Goal: Task Accomplishment & Management: Manage account settings

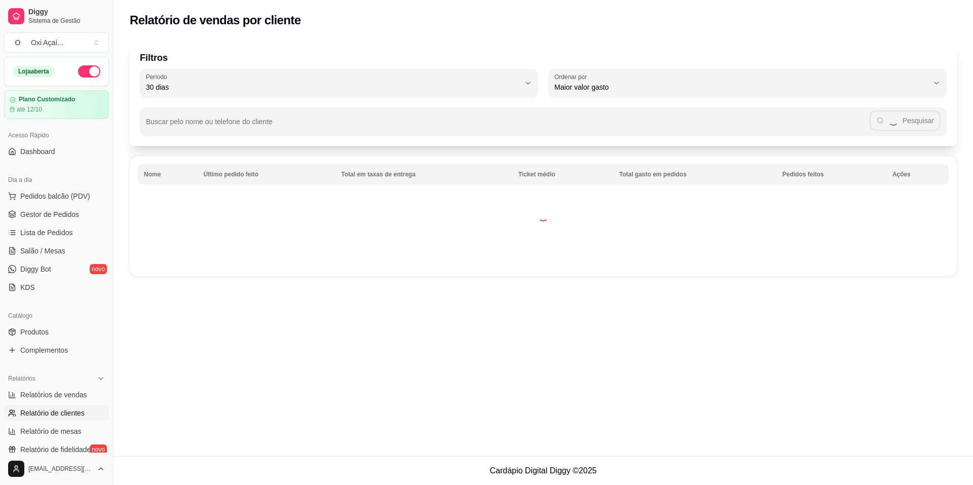
select select "30"
select select "HIGHEST_TOTAL_SPENT_WITH_ORDERS"
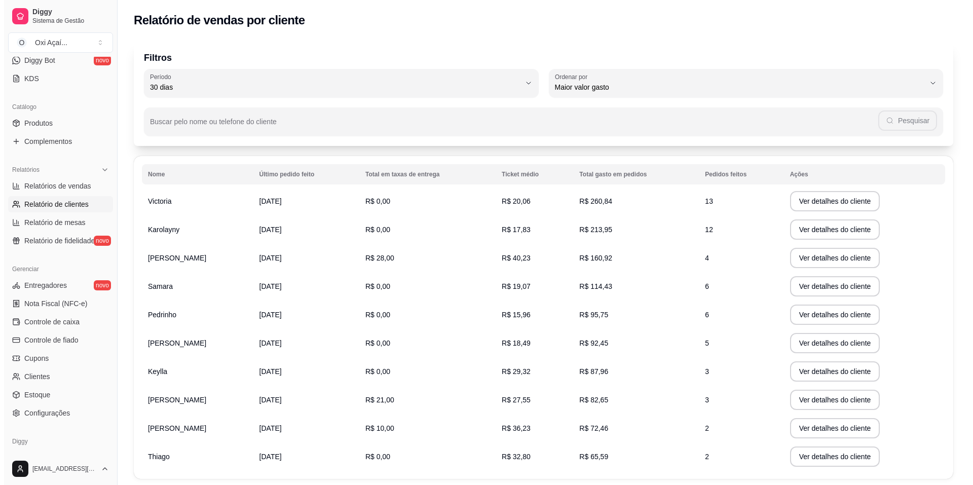
scroll to position [194, 0]
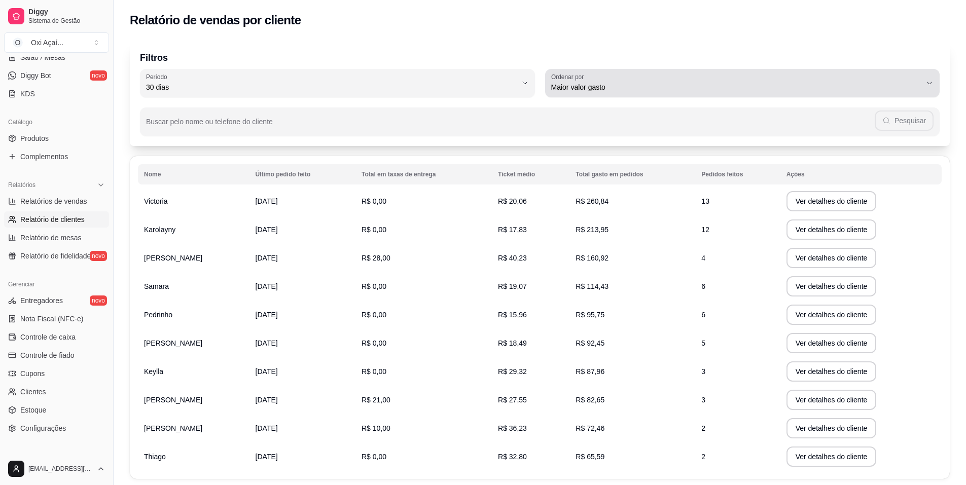
click at [589, 89] on span "Maior valor gasto" at bounding box center [736, 87] width 371 height 10
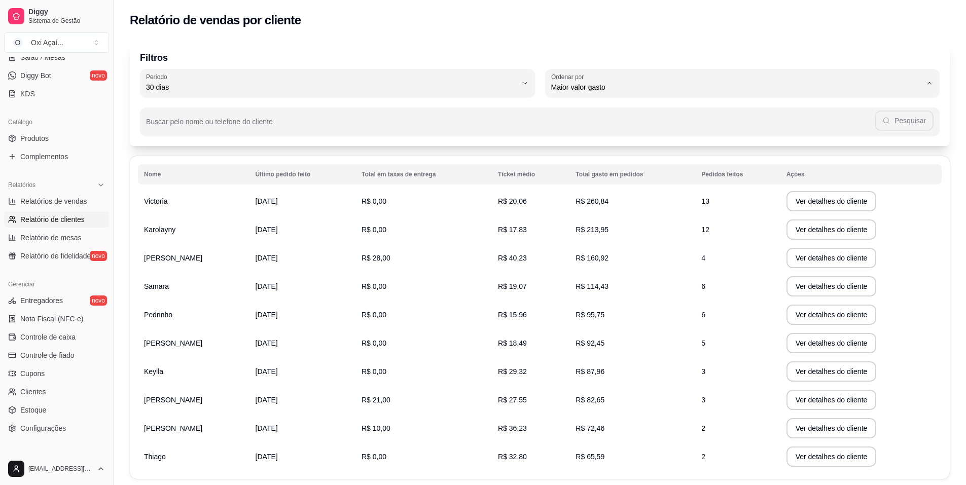
click at [567, 120] on li "Maior número de pedidos" at bounding box center [742, 112] width 371 height 16
type input "HIGHEST_ORDER_COUNT"
select select "HIGHEST_ORDER_COUNT"
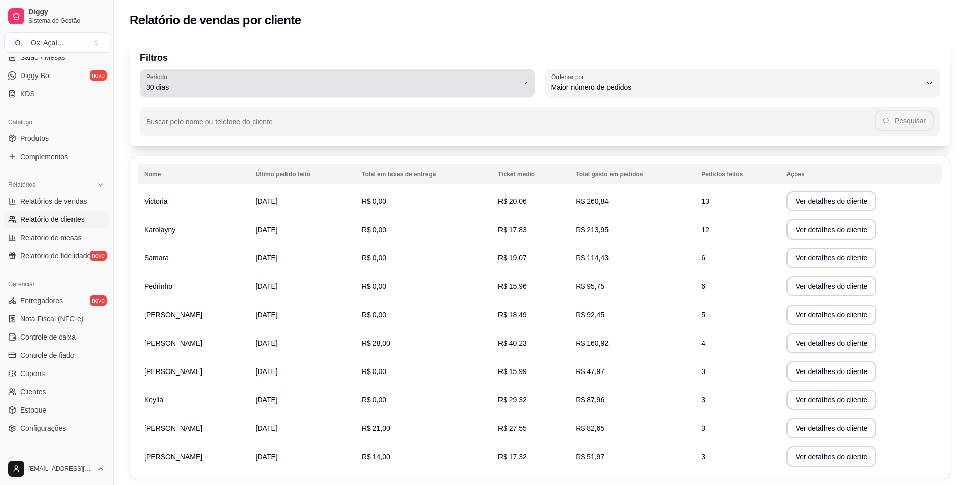
click at [327, 91] on span "30 dias" at bounding box center [331, 87] width 371 height 10
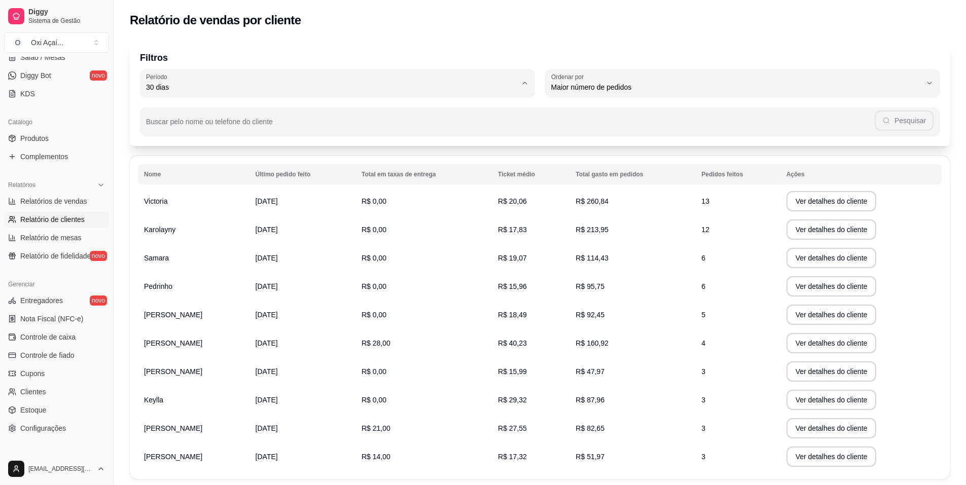
click at [180, 215] on span "60 dias" at bounding box center [332, 211] width 353 height 10
type input "60"
select select "60"
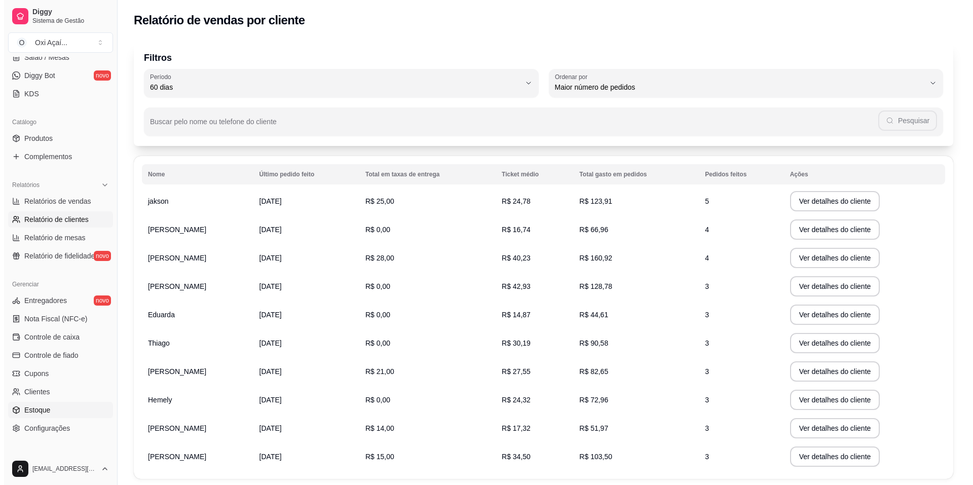
scroll to position [244, 0]
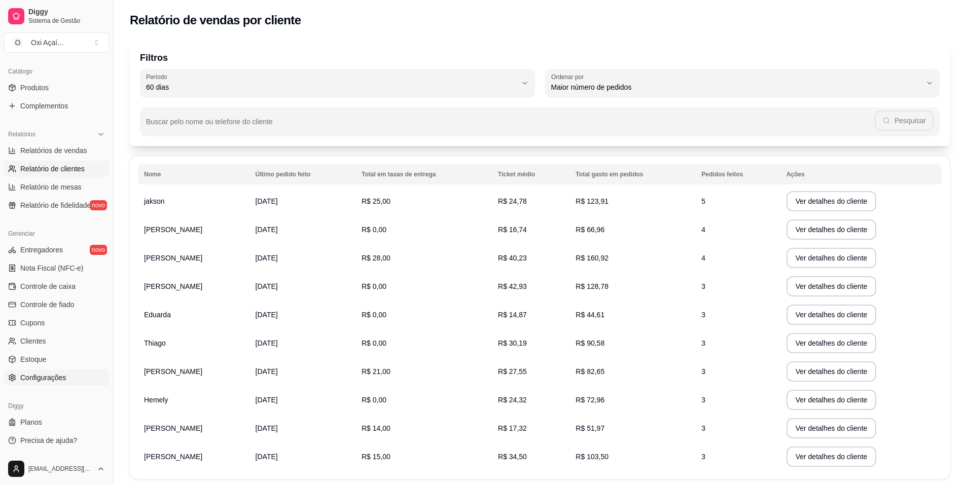
click at [32, 377] on span "Configurações" at bounding box center [43, 378] width 46 height 10
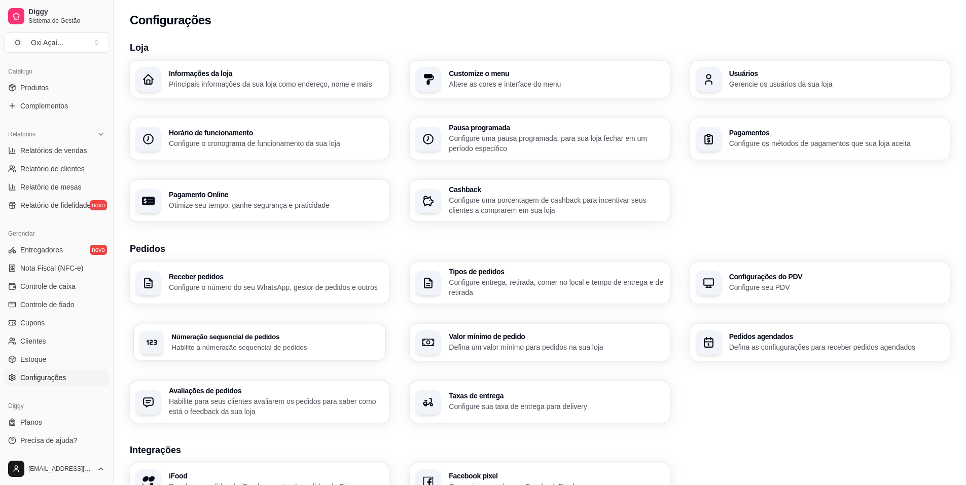
click at [287, 346] on p "Habilite a númeração sequencial de pedidos" at bounding box center [275, 347] width 208 height 10
click at [262, 288] on p "Configure o número do seu WhatsApp, gestor de pedidos e outros" at bounding box center [275, 287] width 208 height 10
click at [446, 280] on div "Tipos de pedidos Configure entrega, retirada, comer no local e tempo de entrega…" at bounding box center [540, 283] width 252 height 41
click at [752, 445] on h3 "Integrações" at bounding box center [540, 450] width 820 height 14
click at [238, 77] on h3 "Informações da loja" at bounding box center [276, 73] width 214 height 7
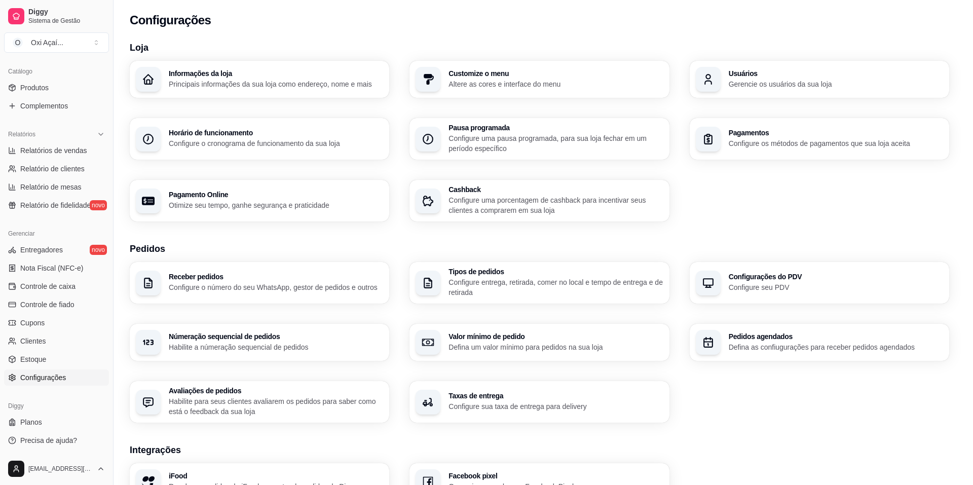
type input "Rua [PERSON_NAME]"
type input "Santo Antônio"
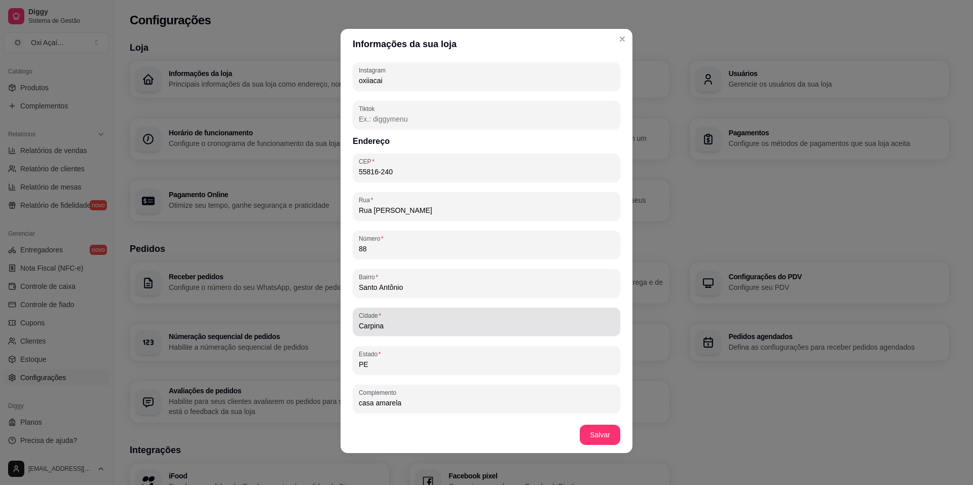
scroll to position [2, 0]
drag, startPoint x: 435, startPoint y: 208, endPoint x: 327, endPoint y: 227, distance: 109.2
click at [327, 227] on div "Informações da sua loja Informações principais Nome da loja Oxi Açaí Número de …" at bounding box center [486, 242] width 973 height 485
type input "Loteamento valle do éden"
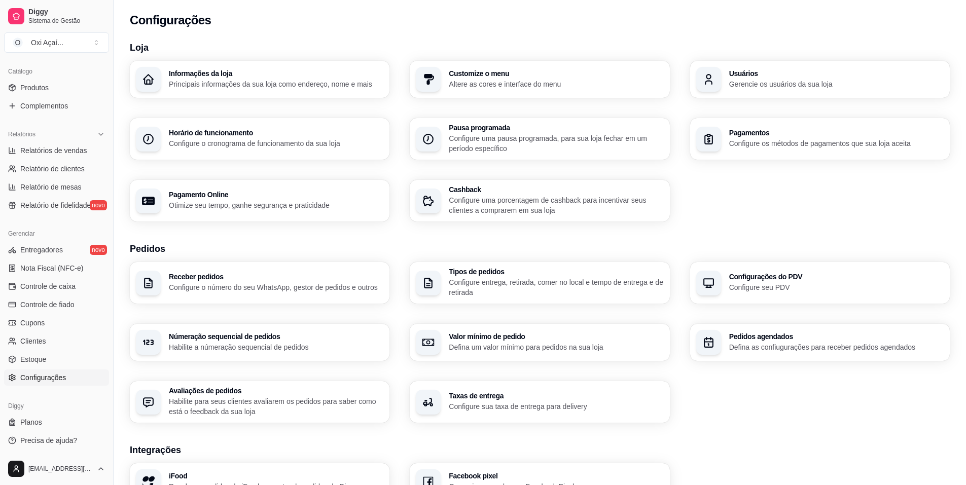
click at [462, 71] on h3 "Customize o menu" at bounding box center [556, 73] width 214 height 7
click at [199, 81] on p "Principais informações da sua loja como endereço, nome e mais" at bounding box center [276, 84] width 214 height 10
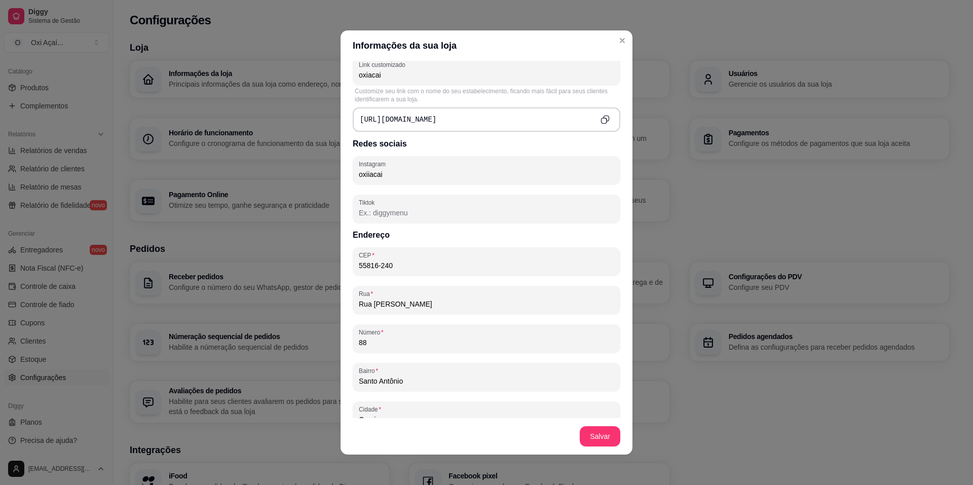
scroll to position [406, 0]
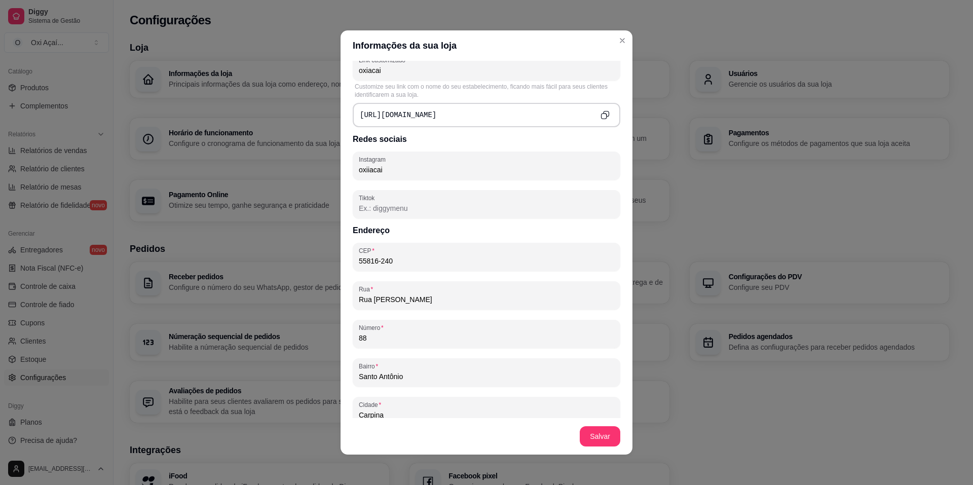
click at [379, 267] on div "CEP 55816-240" at bounding box center [487, 257] width 268 height 28
click at [378, 262] on input "55816-240" at bounding box center [486, 261] width 255 height 10
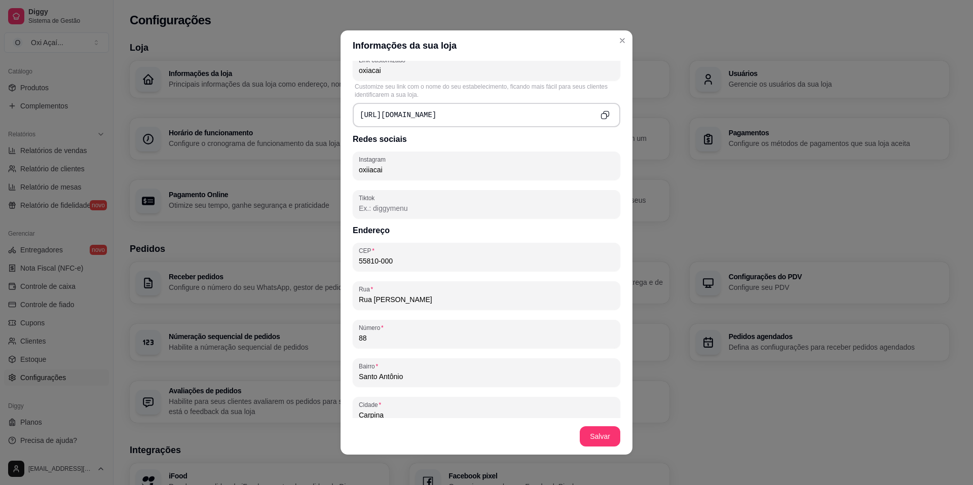
type input "55810-000"
click at [394, 256] on input "CEP" at bounding box center [486, 261] width 255 height 10
type input "55810-999"
click at [375, 259] on input "CEP" at bounding box center [486, 261] width 255 height 10
type input "55930-000"
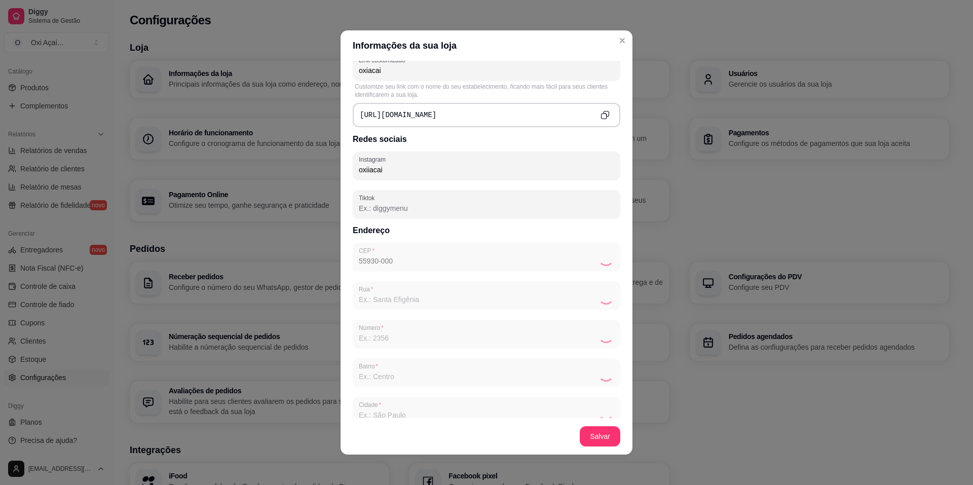
type input "Camutanga"
type input "PE"
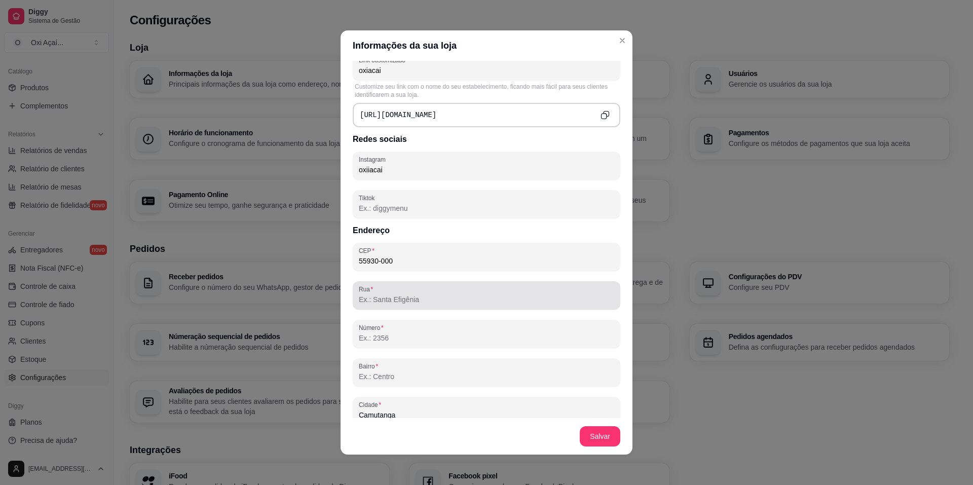
click at [387, 296] on input "Rua" at bounding box center [486, 300] width 255 height 10
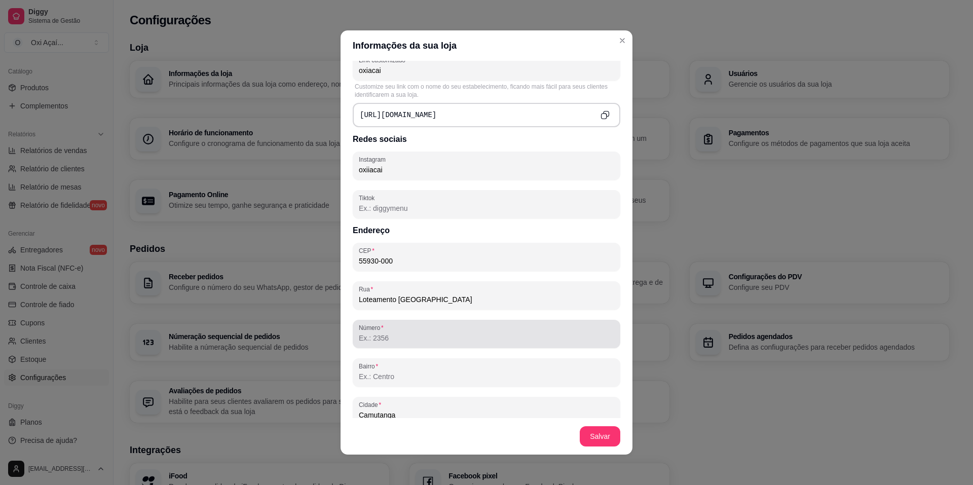
type input "Loteamento [GEOGRAPHIC_DATA]"
click at [390, 345] on div "Número" at bounding box center [487, 334] width 268 height 28
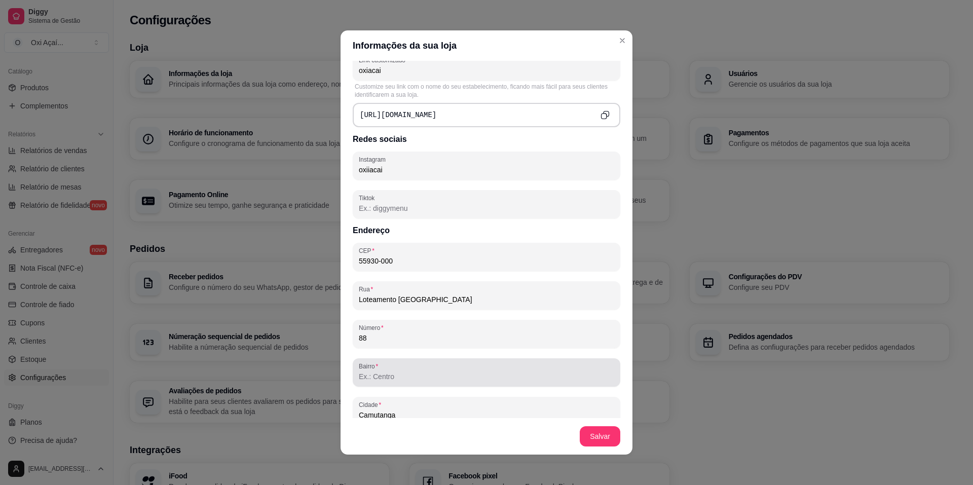
type input "88"
click at [383, 378] on input "Bairro" at bounding box center [486, 377] width 255 height 10
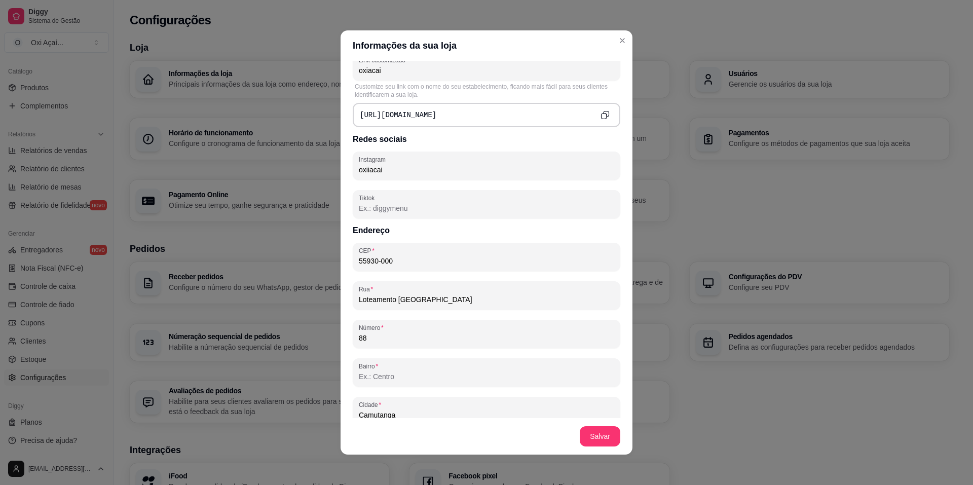
type input "Santo Antônio"
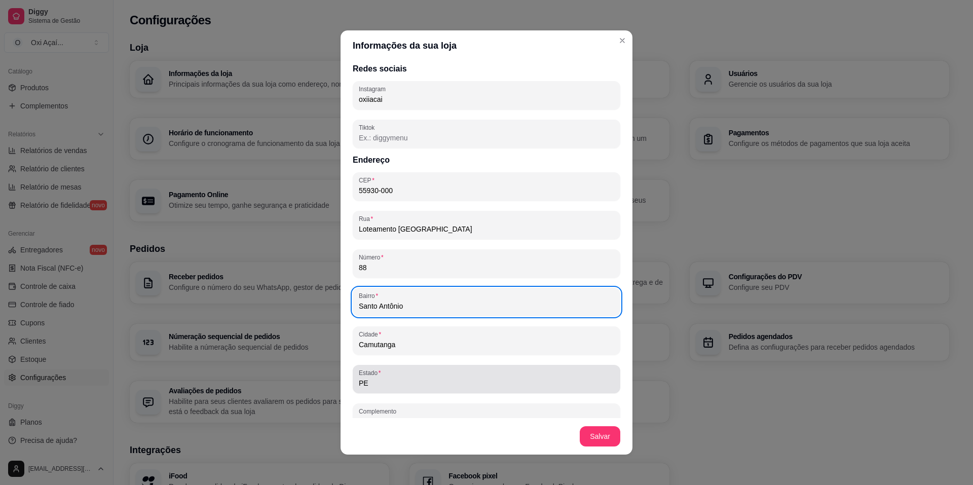
scroll to position [493, 0]
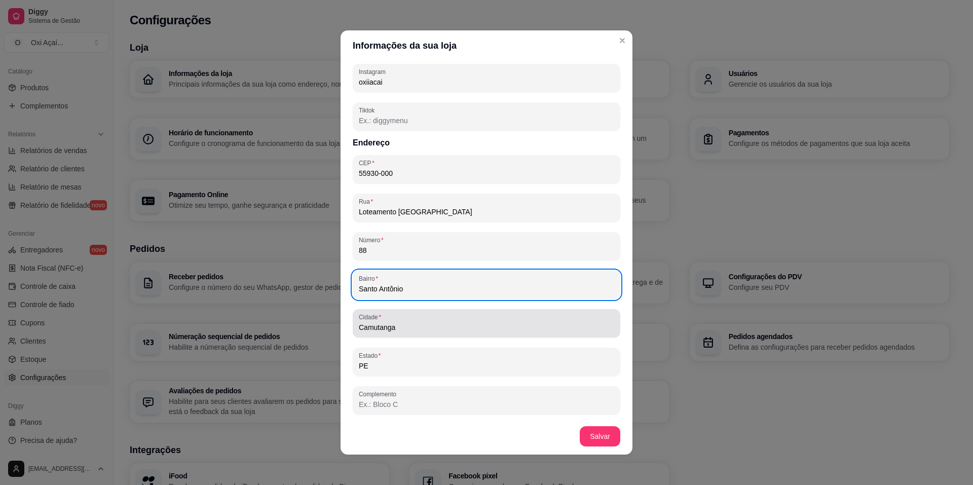
click at [393, 333] on div "[GEOGRAPHIC_DATA]" at bounding box center [487, 323] width 268 height 28
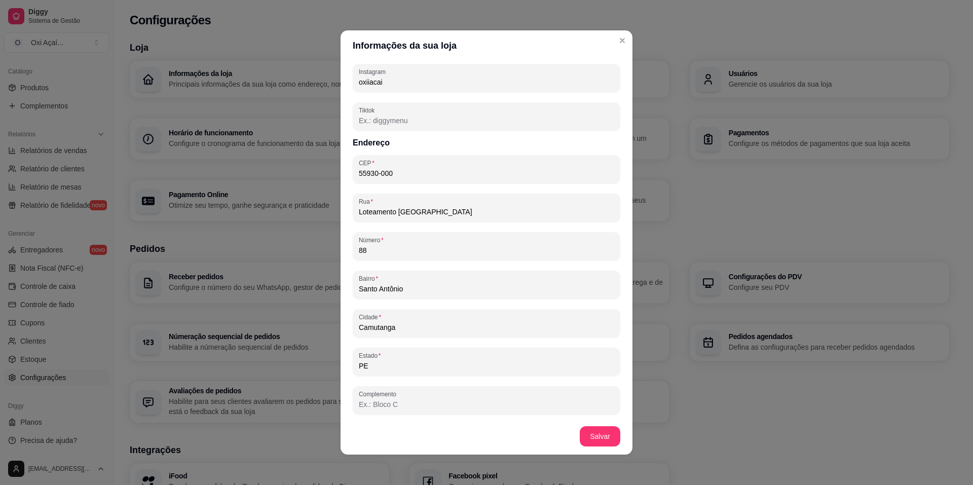
click at [391, 328] on input "Camutanga" at bounding box center [486, 327] width 255 height 10
type input "Carpina"
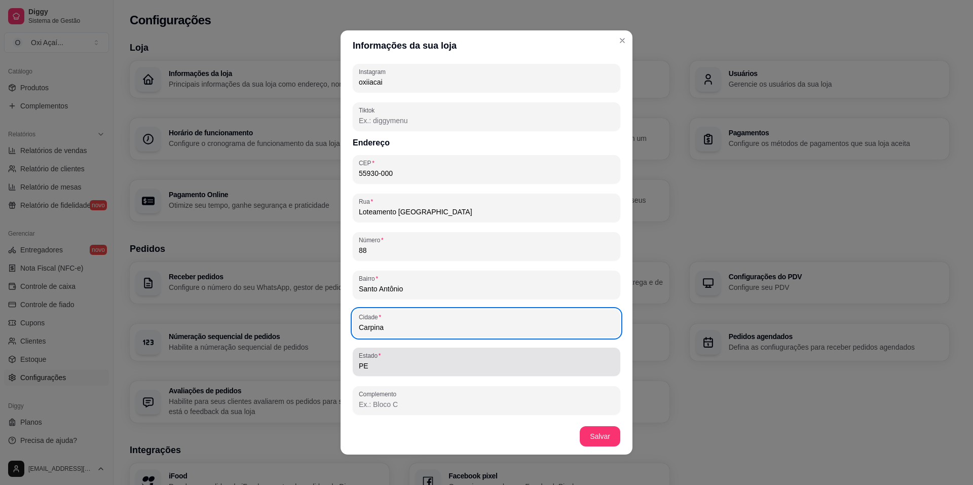
scroll to position [2, 0]
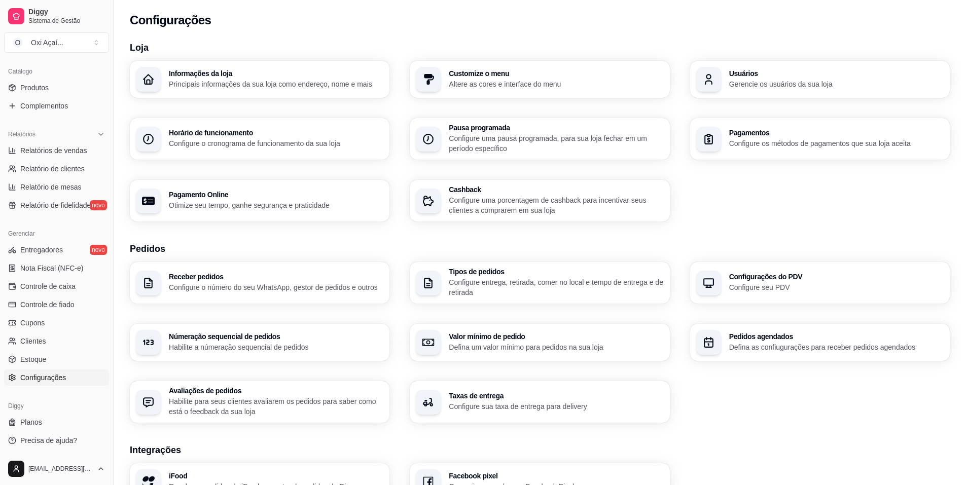
click at [226, 65] on div "Informações da loja Principais informações da sua loja como endereço, nome e ma…" at bounding box center [260, 79] width 260 height 37
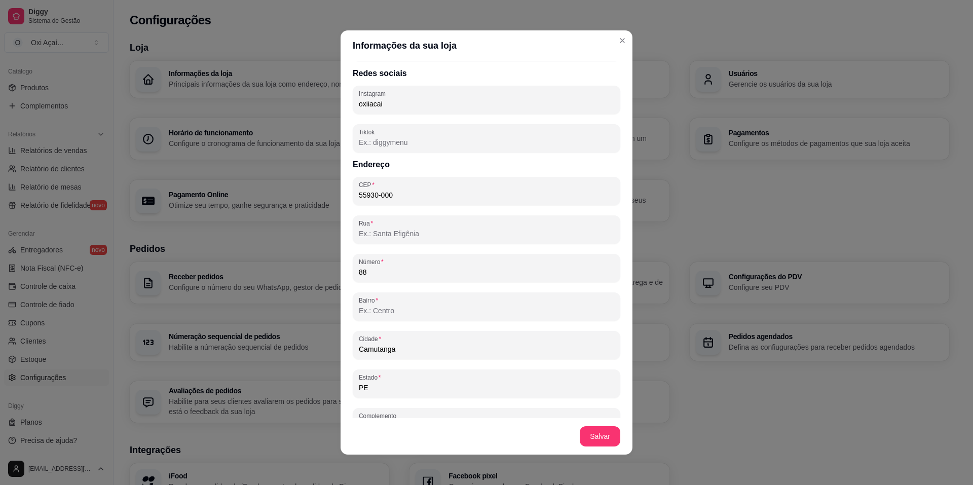
scroll to position [493, 0]
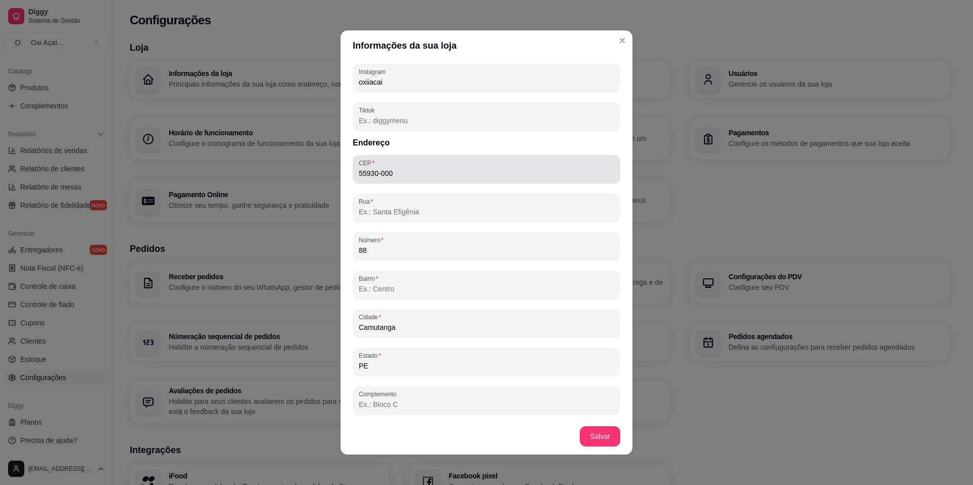
click at [366, 174] on input "55930-000" at bounding box center [486, 173] width 255 height 10
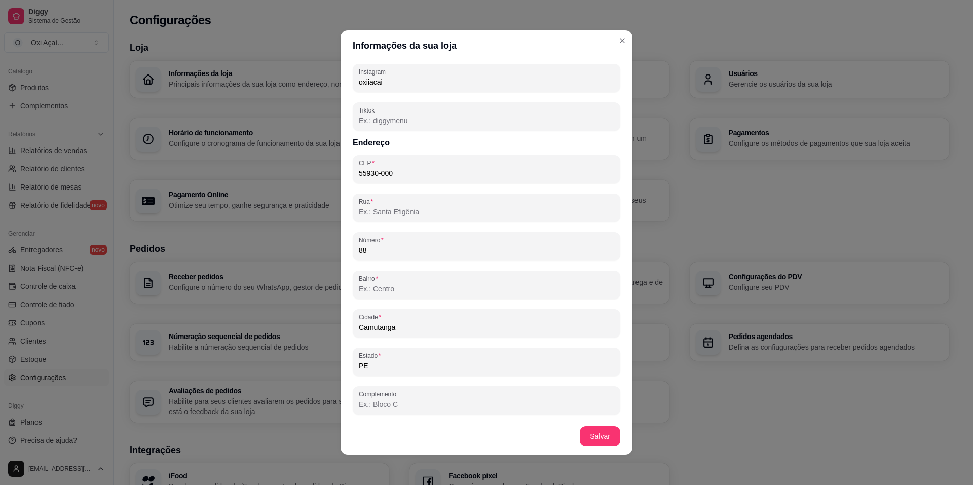
click at [366, 174] on input "55930-000" at bounding box center [486, 173] width 255 height 10
type input "55816-218"
type input "Rua Cinco"
type input "Santo Antônio"
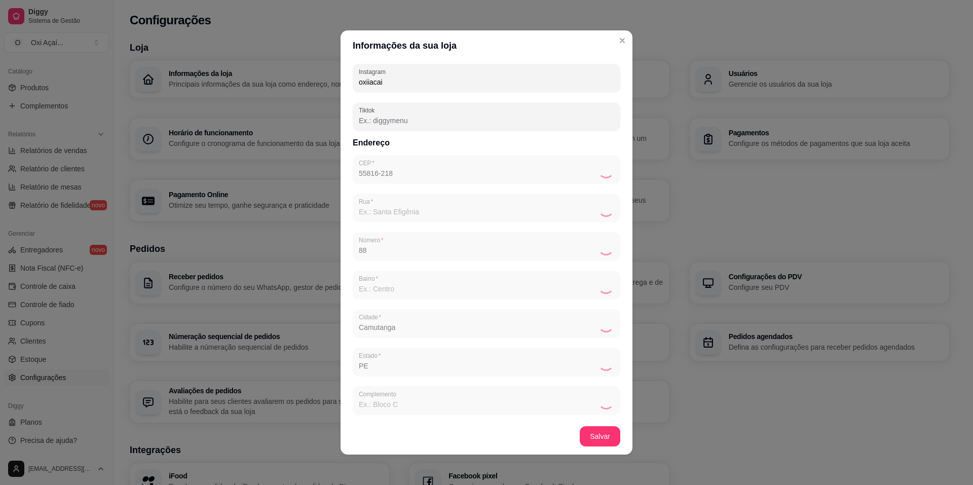
type input "Carpina"
click at [391, 215] on input "Rua Cinco" at bounding box center [486, 212] width 255 height 10
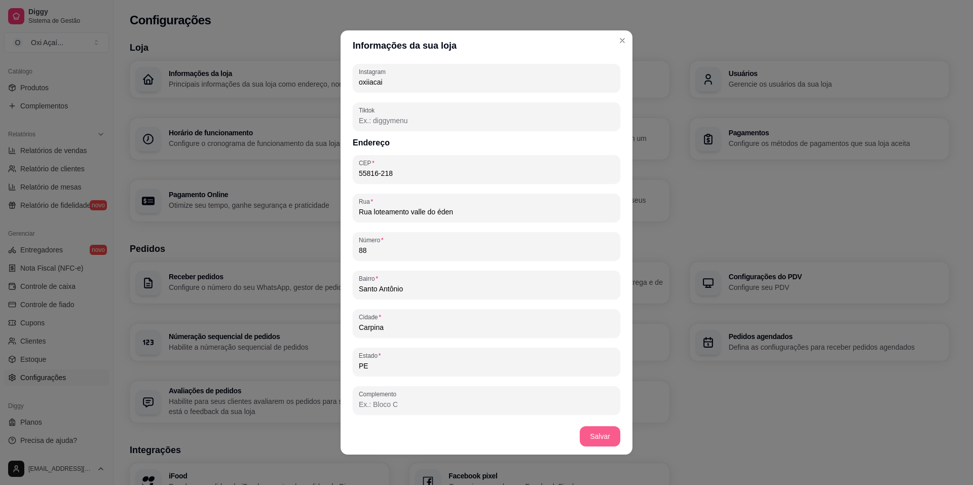
type input "Rua loteamento valle do éden"
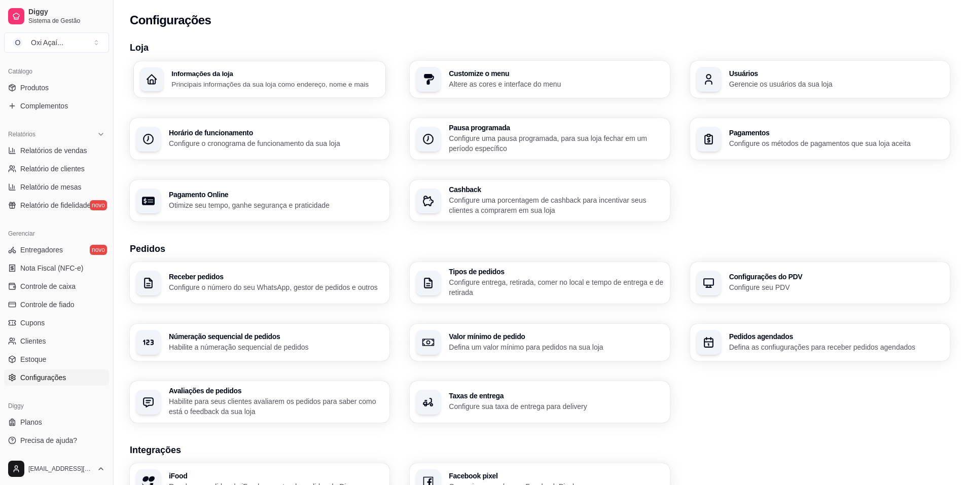
click at [259, 83] on p "Principais informações da sua loja como endereço, nome e mais" at bounding box center [275, 84] width 208 height 10
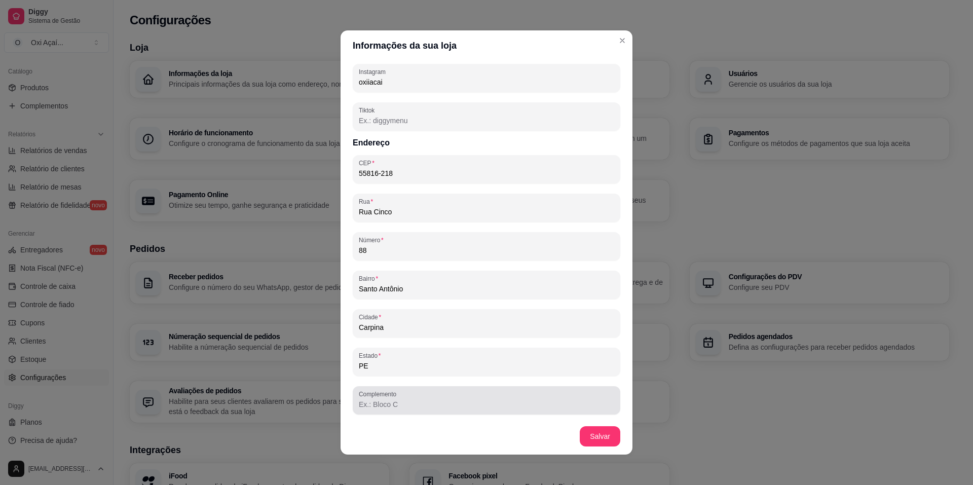
click at [383, 406] on input "Complemento" at bounding box center [486, 404] width 255 height 10
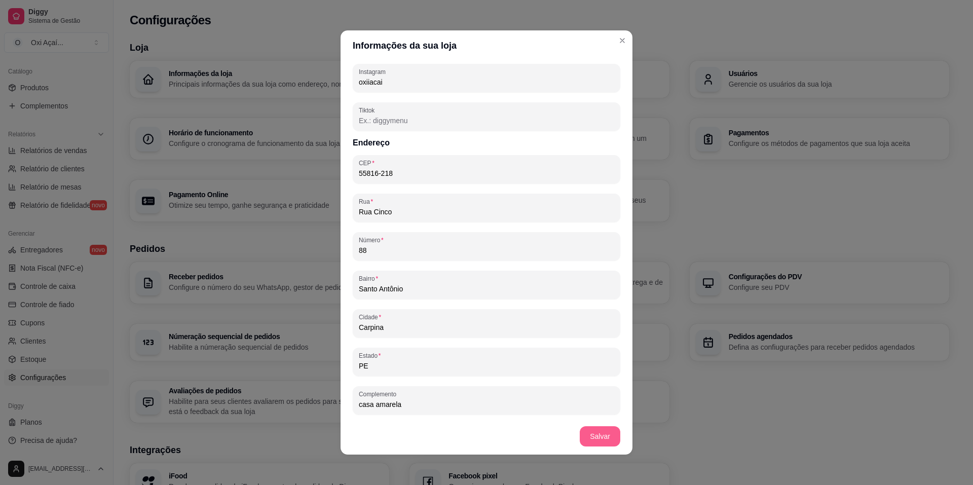
type input "casa amarela"
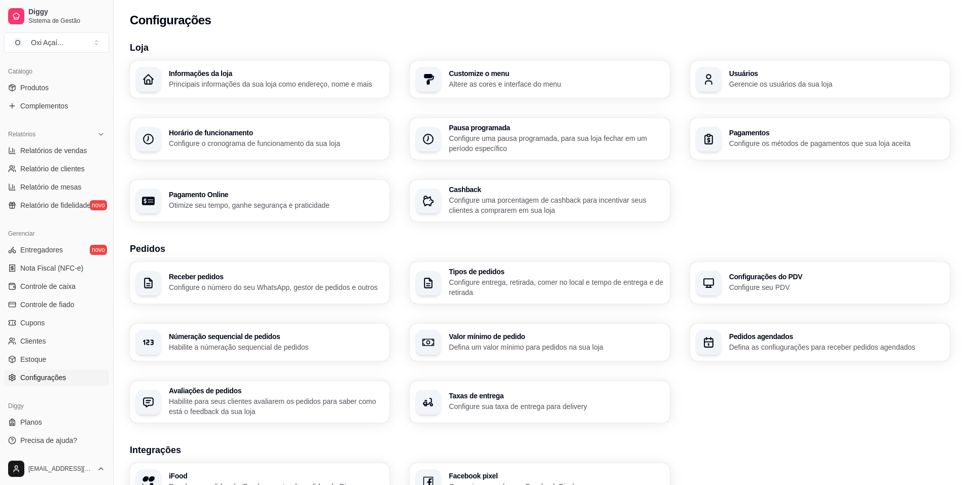
click at [538, 84] on p "Altere as cores e interface do menu" at bounding box center [556, 84] width 214 height 10
click at [754, 80] on p "Gerencie os usuários da sua loja" at bounding box center [836, 84] width 214 height 10
click at [603, 136] on p "Configure uma pausa programada, para sua loja fechar em um período específico" at bounding box center [556, 143] width 214 height 20
click at [535, 286] on p "Configure entrega, retirada, comer no local e tempo de entrega e de retirada" at bounding box center [556, 287] width 214 height 20
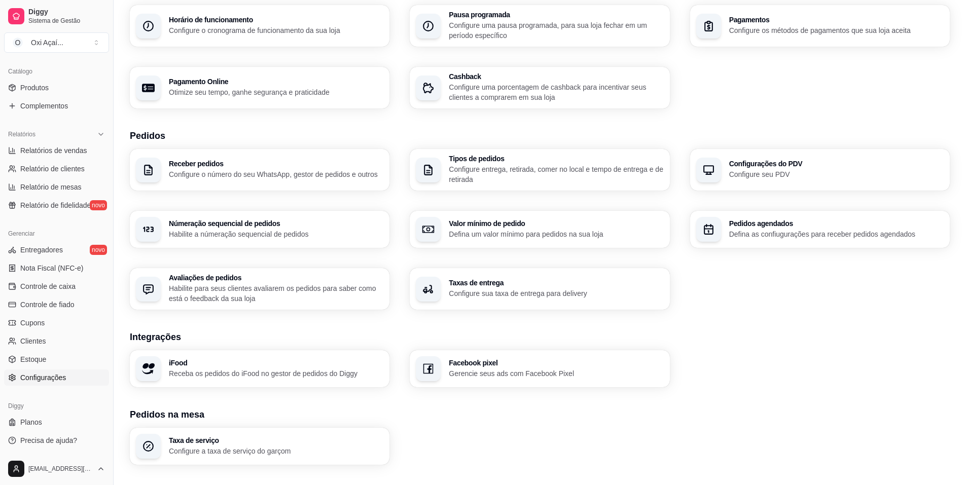
scroll to position [152, 0]
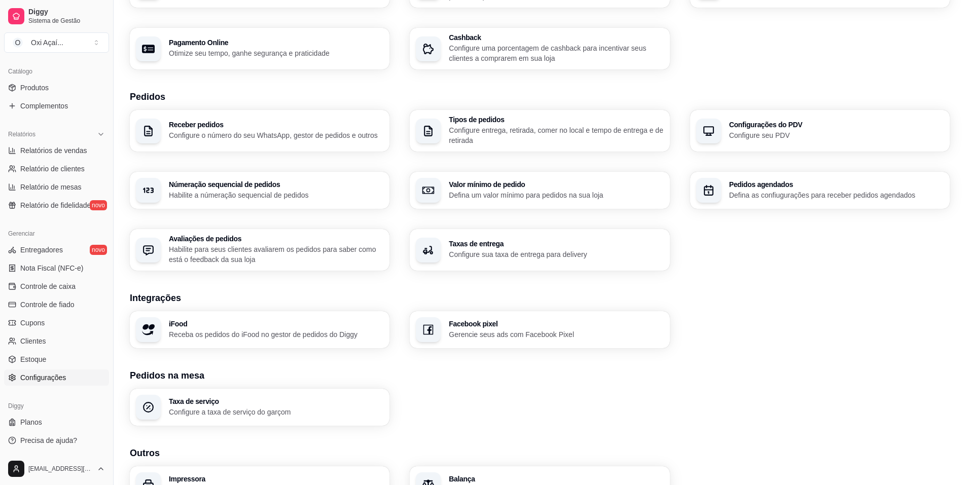
click at [794, 139] on p "Configure seu PDV" at bounding box center [836, 135] width 214 height 10
click at [239, 199] on p "Habilite a númeração sequencial de pedidos" at bounding box center [275, 195] width 208 height 10
click at [489, 202] on div "Valor mínimo de pedido Defina um valor mínimo para pedidos na sua loja" at bounding box center [540, 190] width 252 height 36
click at [249, 262] on p "Habilite para seus clientes avaliarem os pedidos para saber como está o feedbac…" at bounding box center [276, 254] width 214 height 20
click at [519, 260] on div "Taxas de entrega Configure sua taxa de entrega para delivery" at bounding box center [540, 250] width 252 height 41
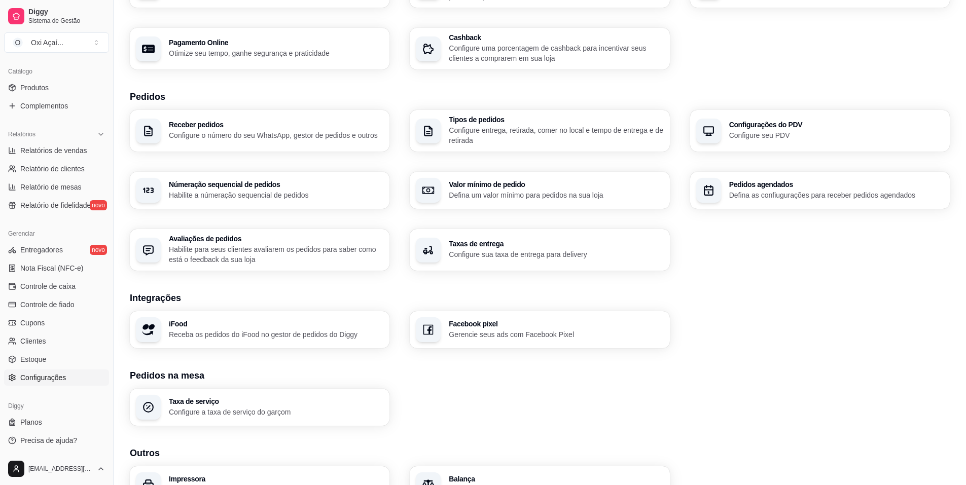
click at [741, 187] on h3 "Pedidos agendados" at bounding box center [836, 184] width 214 height 7
click at [287, 324] on h3 "iFood" at bounding box center [275, 323] width 208 height 7
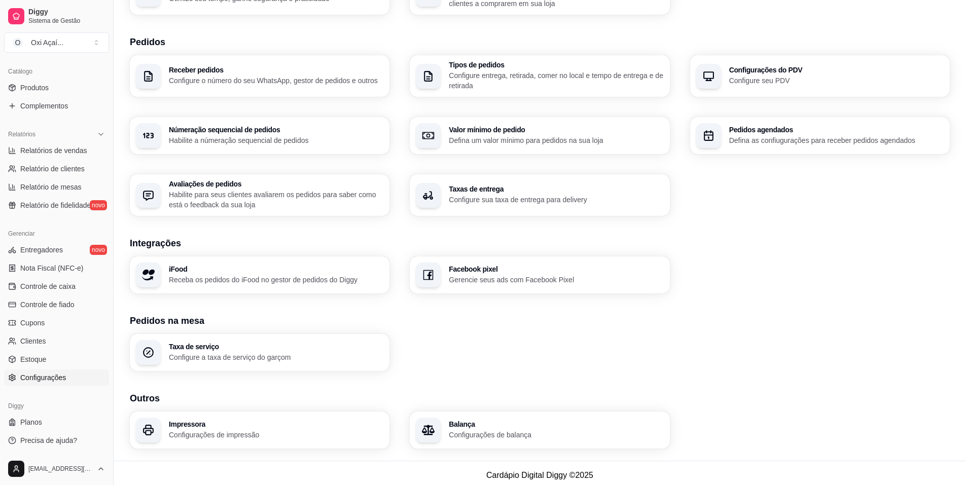
scroll to position [211, 0]
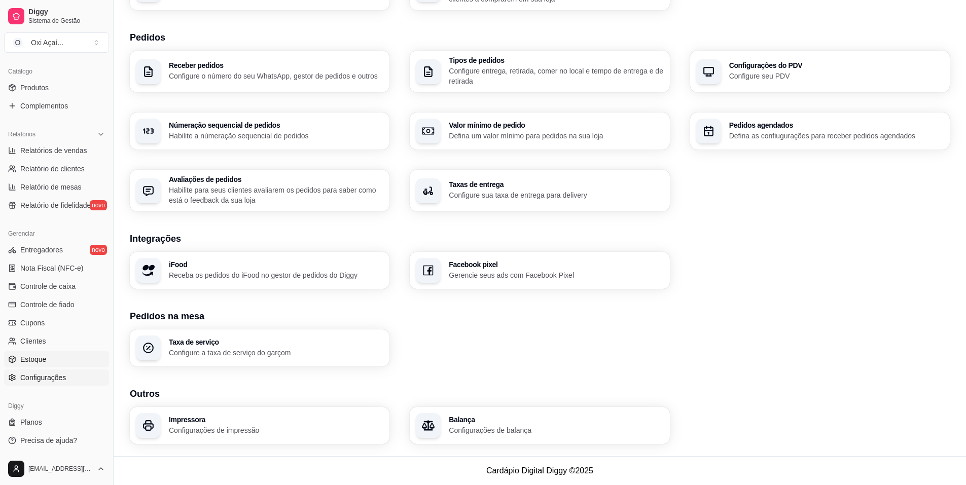
click at [35, 358] on span "Estoque" at bounding box center [33, 359] width 26 height 10
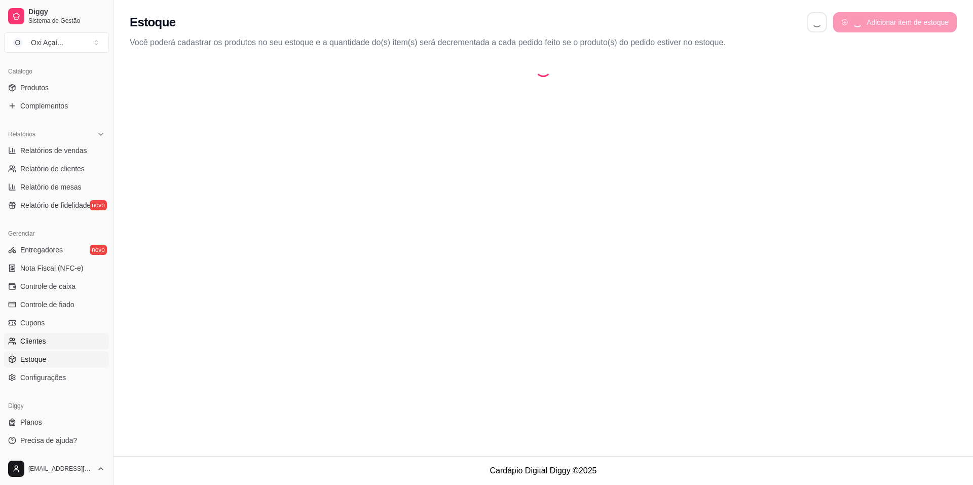
select select "QUANTITY_ORDER"
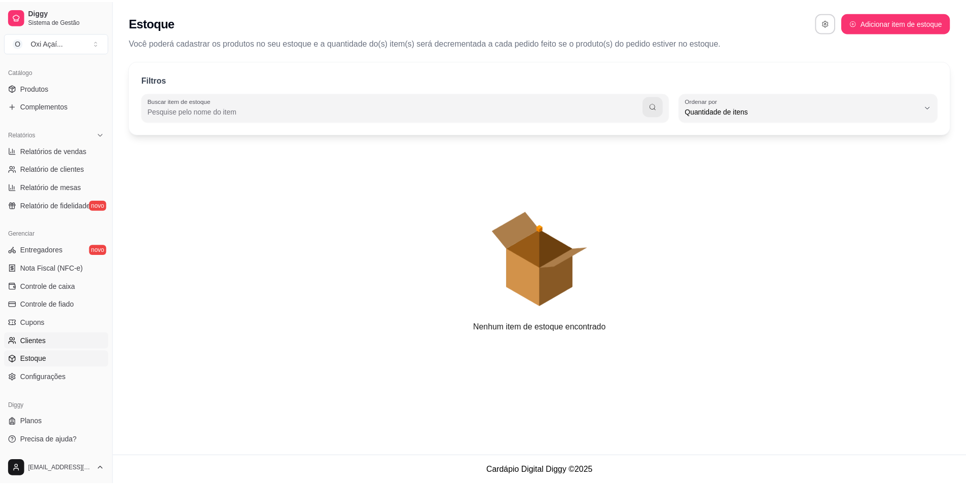
scroll to position [10, 0]
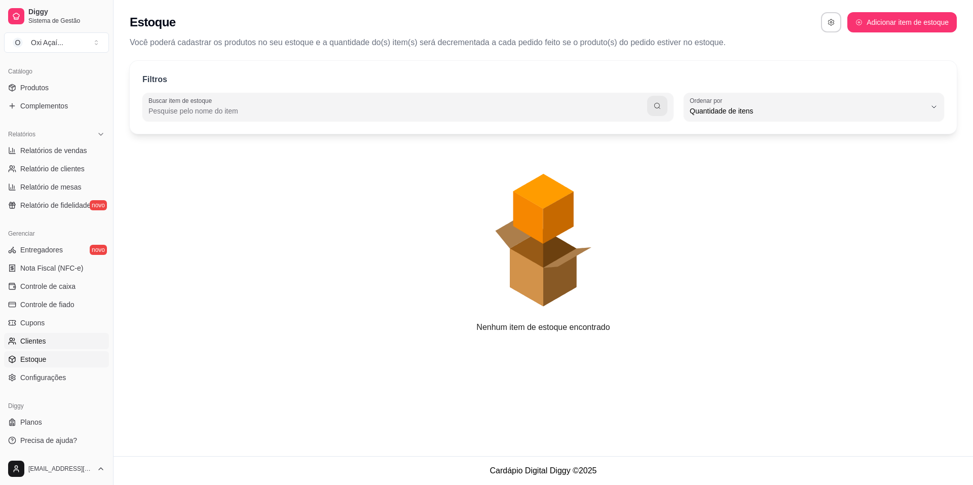
click at [27, 339] on span "Clientes" at bounding box center [33, 341] width 26 height 10
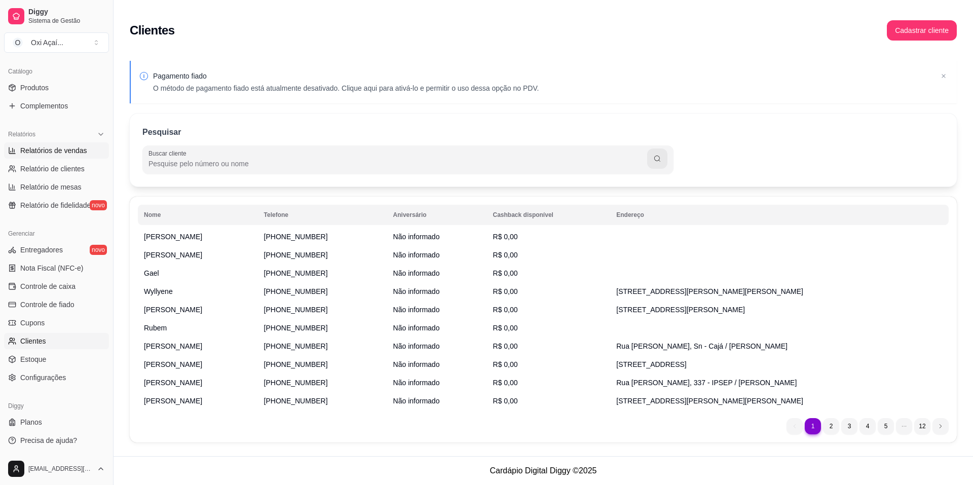
click at [23, 153] on span "Relatórios de vendas" at bounding box center [53, 150] width 67 height 10
select select "ALL"
select select "0"
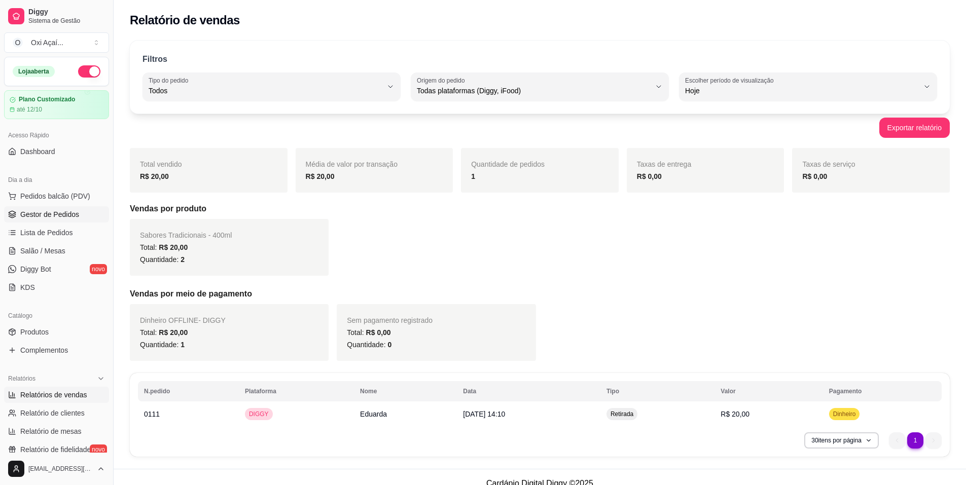
click at [49, 217] on span "Gestor de Pedidos" at bounding box center [49, 214] width 59 height 10
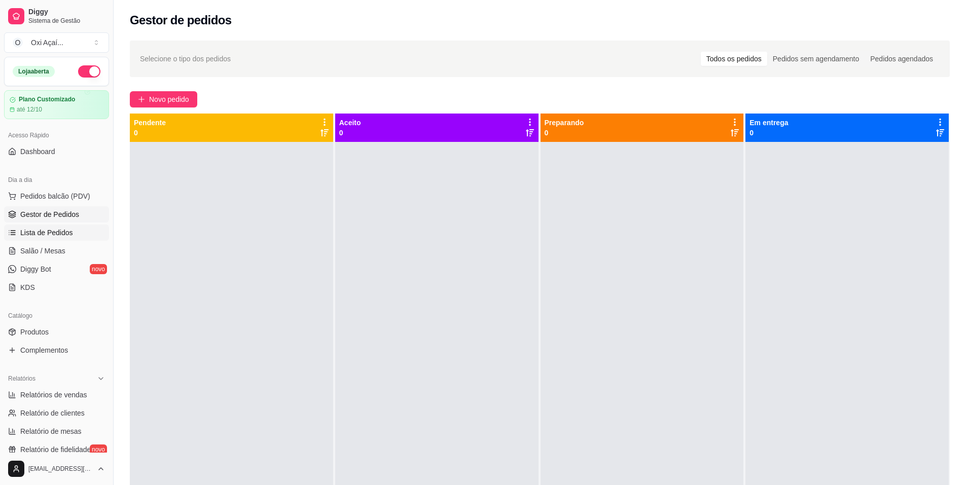
click at [43, 231] on span "Lista de Pedidos" at bounding box center [46, 233] width 53 height 10
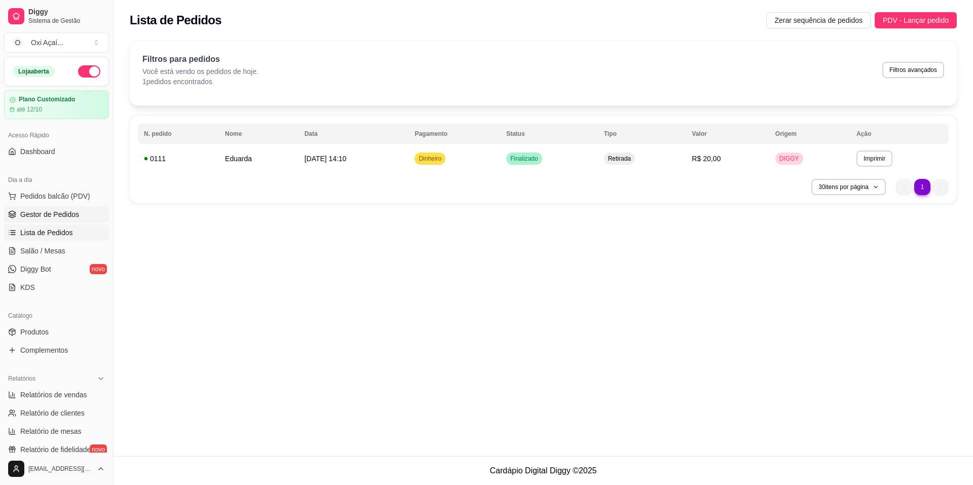
click at [46, 216] on span "Gestor de Pedidos" at bounding box center [49, 214] width 59 height 10
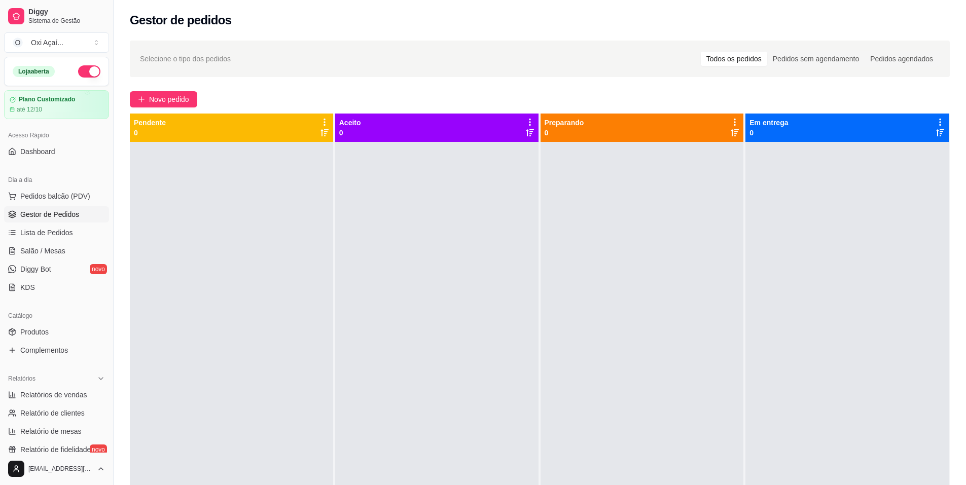
drag, startPoint x: 417, startPoint y: 182, endPoint x: 269, endPoint y: 79, distance: 180.5
click at [406, 173] on div at bounding box center [436, 384] width 203 height 485
